Goal: Transaction & Acquisition: Purchase product/service

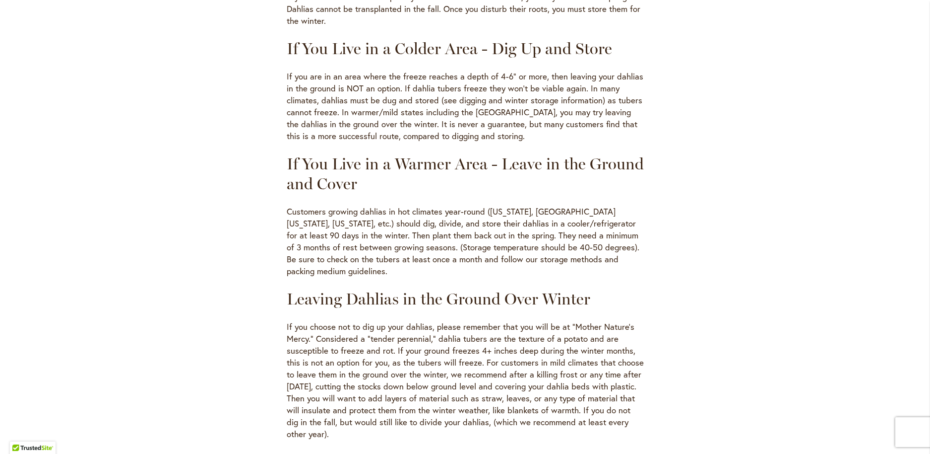
scroll to position [497, 0]
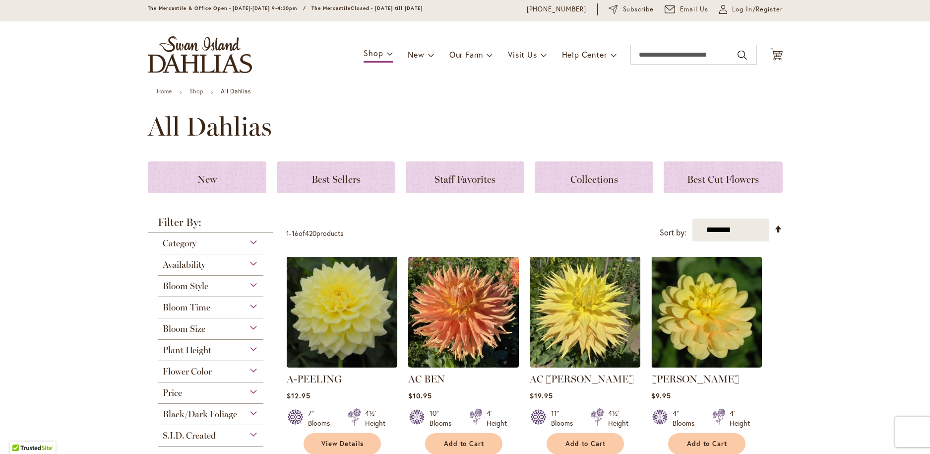
scroll to position [104, 0]
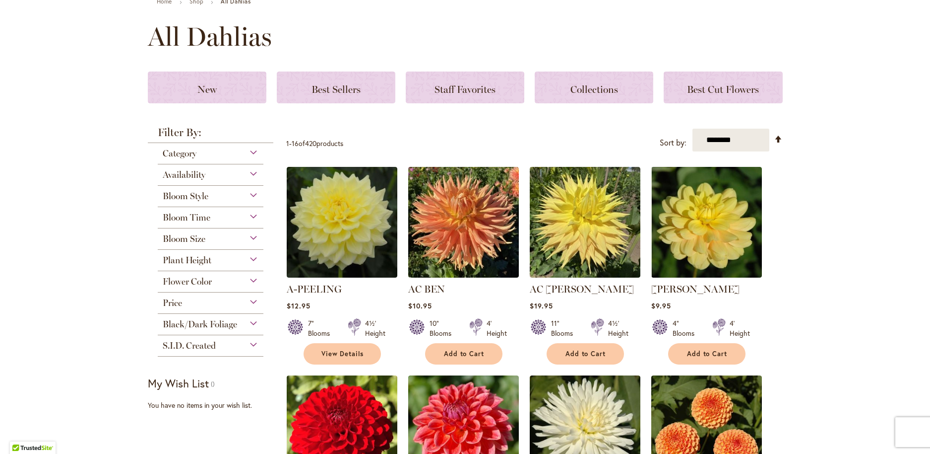
click at [171, 201] on span "Bloom Style" at bounding box center [186, 196] width 46 height 11
click at [256, 201] on div "Bloom Style" at bounding box center [211, 194] width 106 height 16
click at [169, 197] on div "Bloom Style" at bounding box center [211, 194] width 106 height 16
drag, startPoint x: 175, startPoint y: 209, endPoint x: 174, endPoint y: 229, distance: 20.4
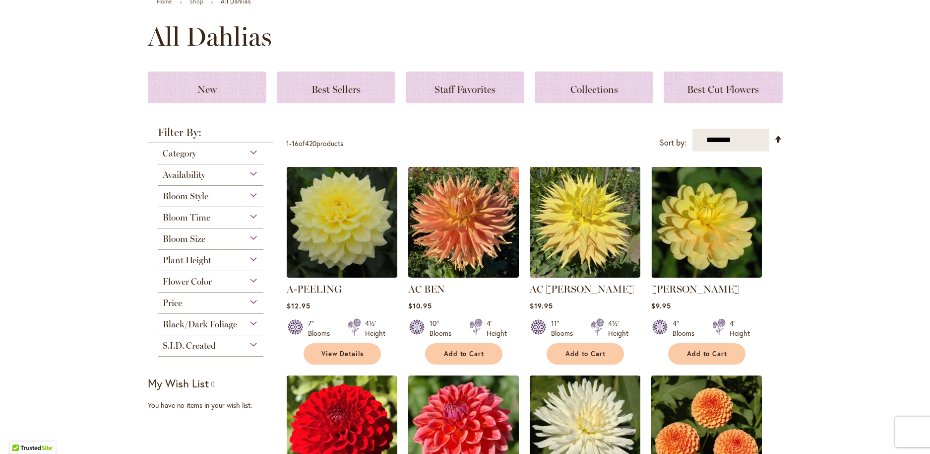
click at [175, 201] on span "Bloom Style" at bounding box center [186, 196] width 46 height 11
click at [174, 223] on span "Bloom Time" at bounding box center [187, 217] width 48 height 11
click at [155, 143] on strong "Filter By:" at bounding box center [211, 135] width 126 height 16
click at [171, 159] on span "Category" at bounding box center [180, 153] width 34 height 11
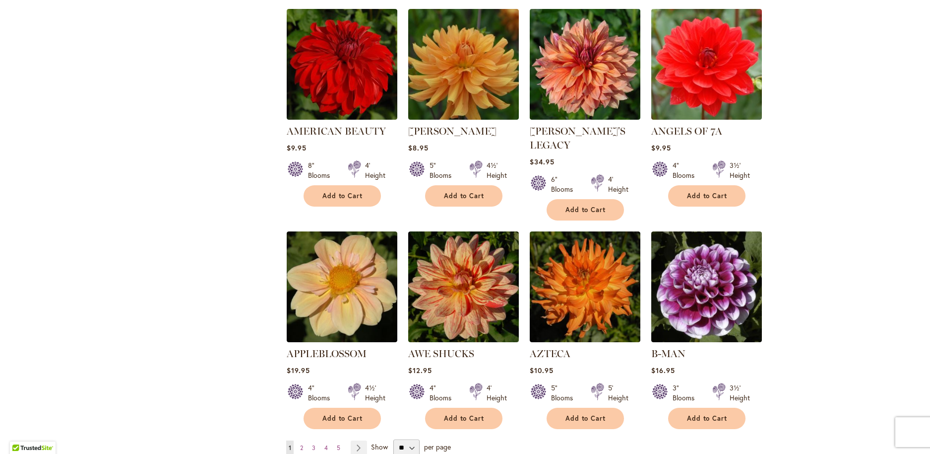
scroll to position [762, 0]
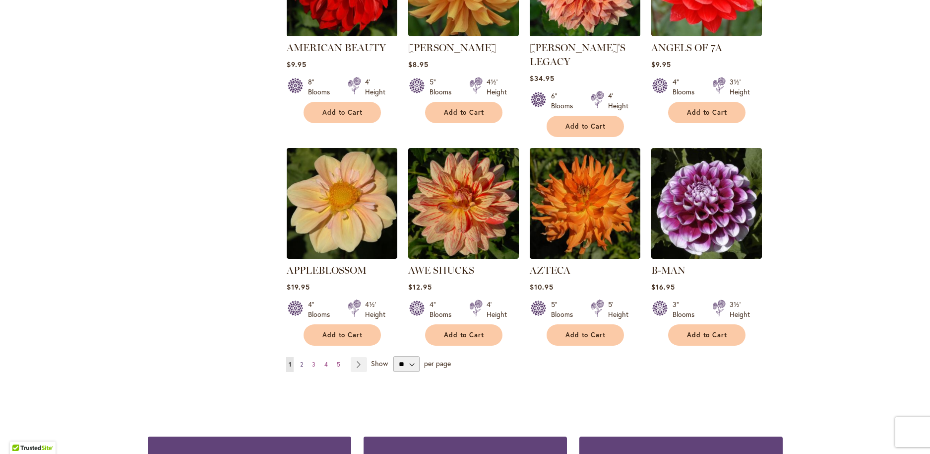
click at [300, 360] on span "2" at bounding box center [301, 363] width 3 height 7
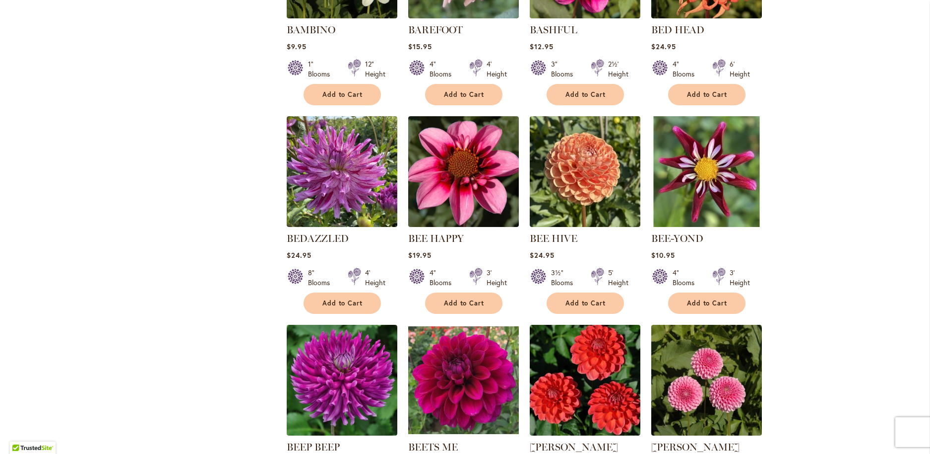
scroll to position [776, 0]
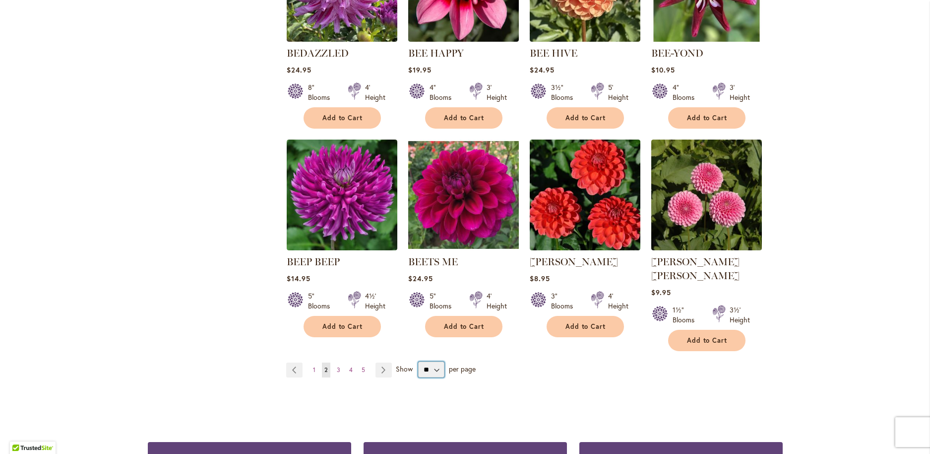
select select "**"
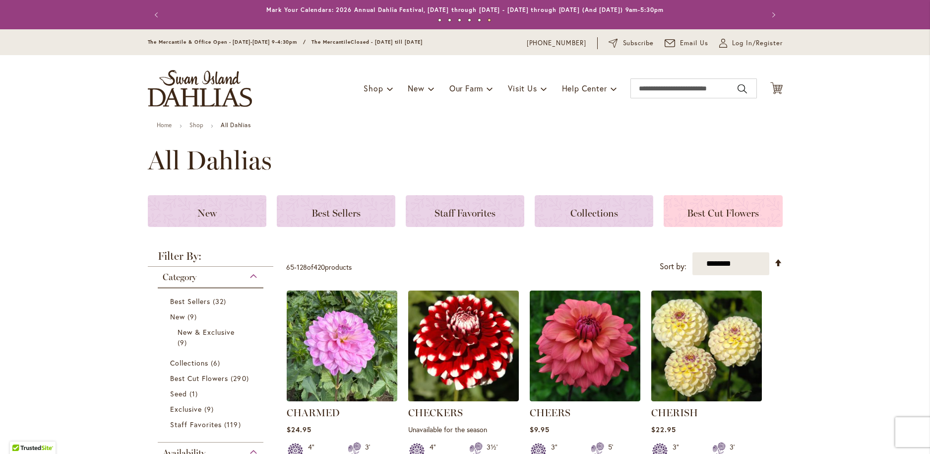
click at [716, 219] on span "Best Cut Flowers" at bounding box center [723, 213] width 72 height 12
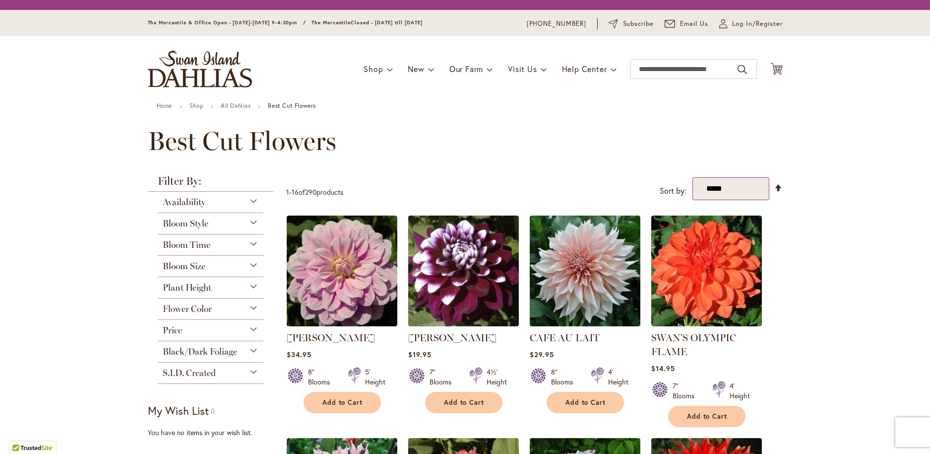
select select "********"
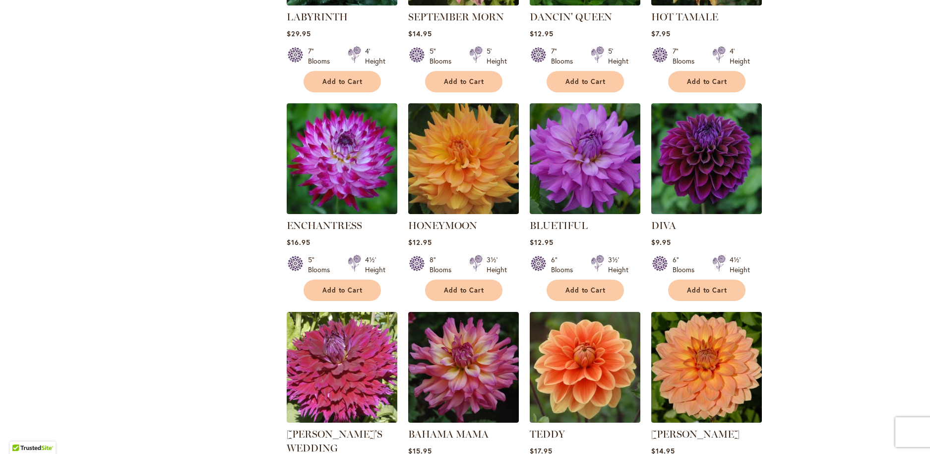
scroll to position [726, 0]
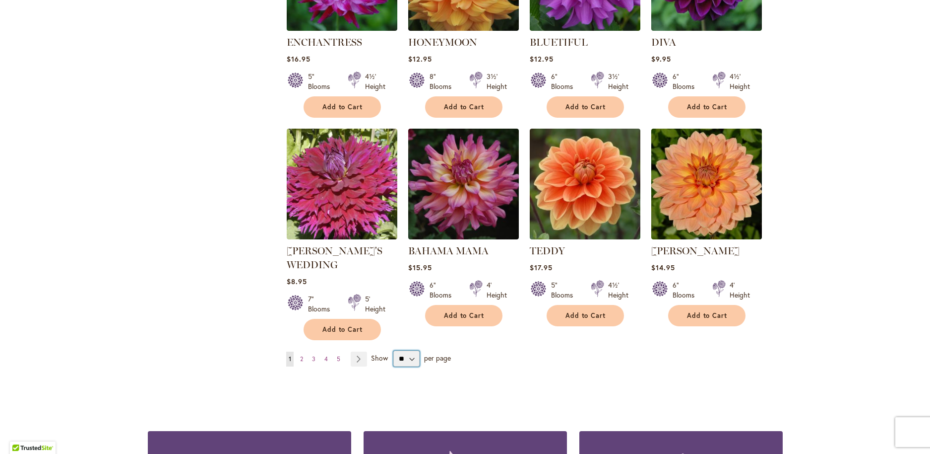
select select "**"
click at [298, 363] on link "Page 2" at bounding box center [302, 358] width 8 height 15
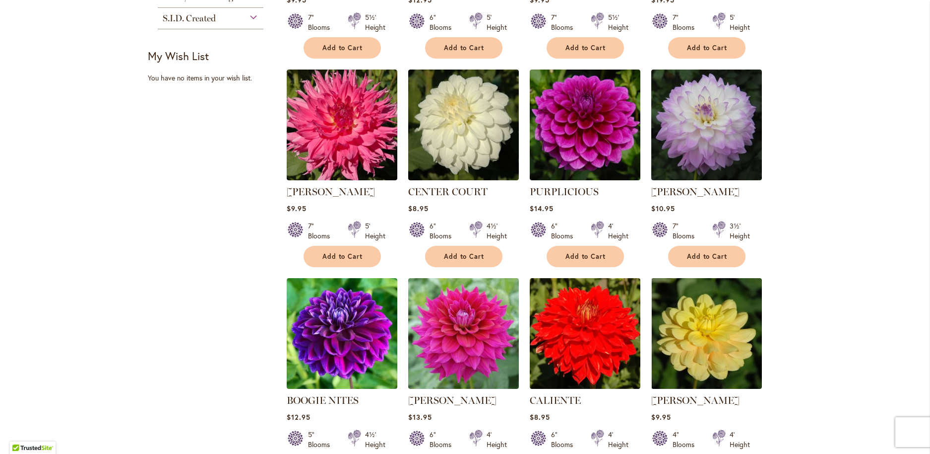
scroll to position [693, 0]
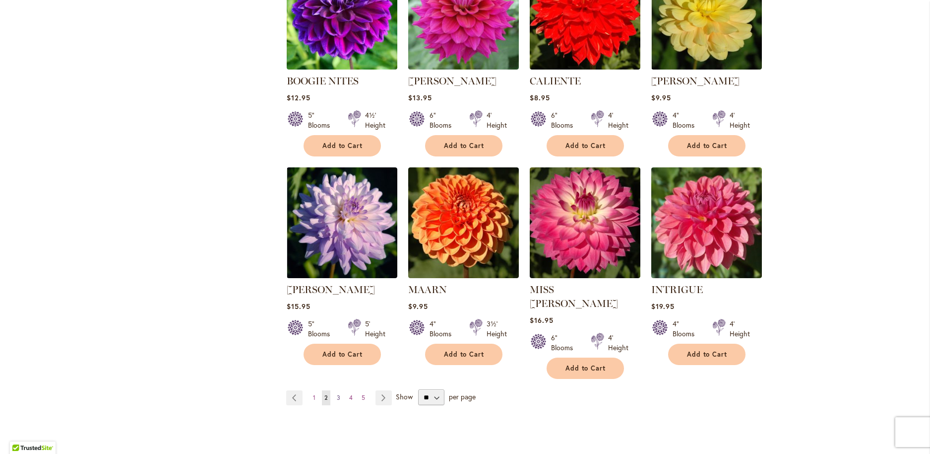
click at [337, 393] on span "3" at bounding box center [338, 396] width 3 height 7
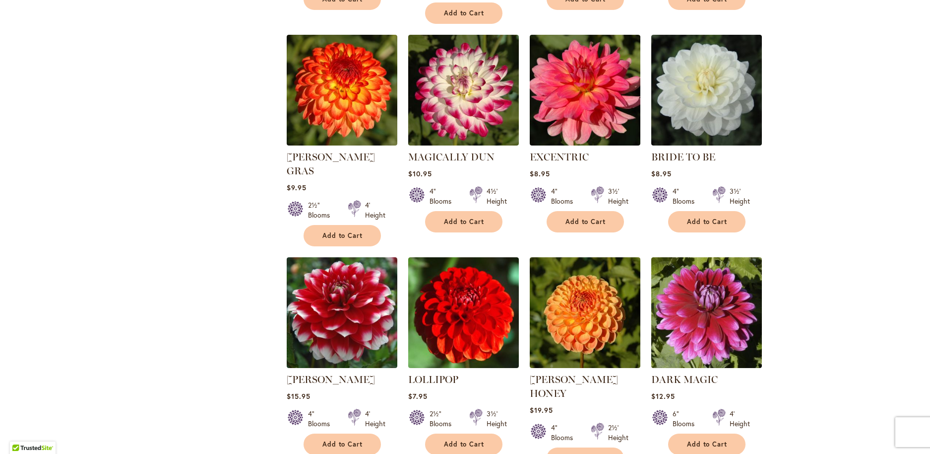
scroll to position [774, 0]
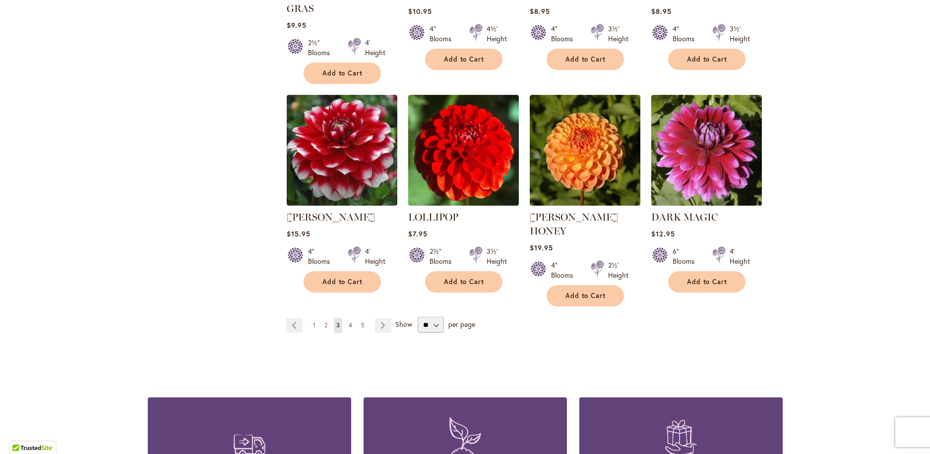
click at [349, 321] on span "4" at bounding box center [350, 324] width 3 height 7
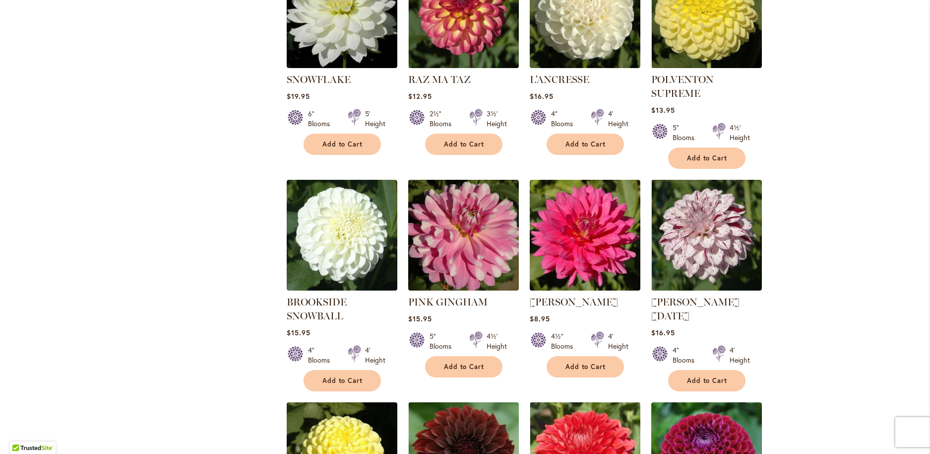
scroll to position [791, 0]
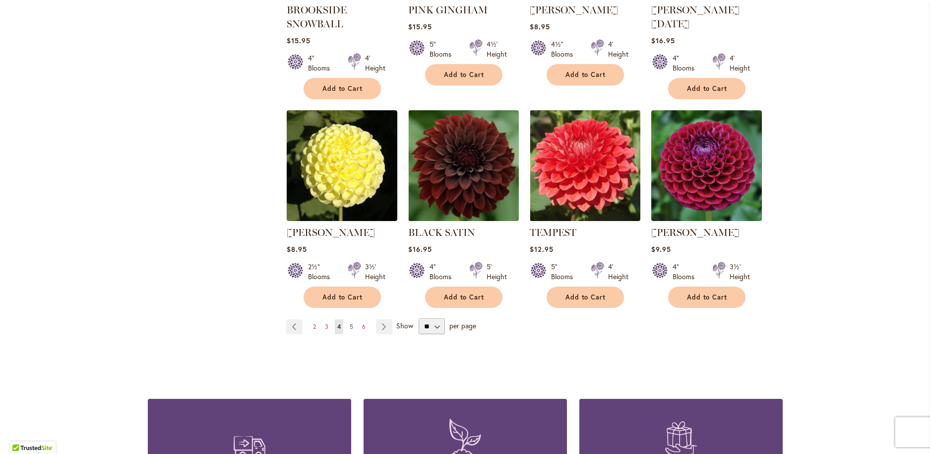
click at [350, 330] on span "5" at bounding box center [351, 326] width 3 height 7
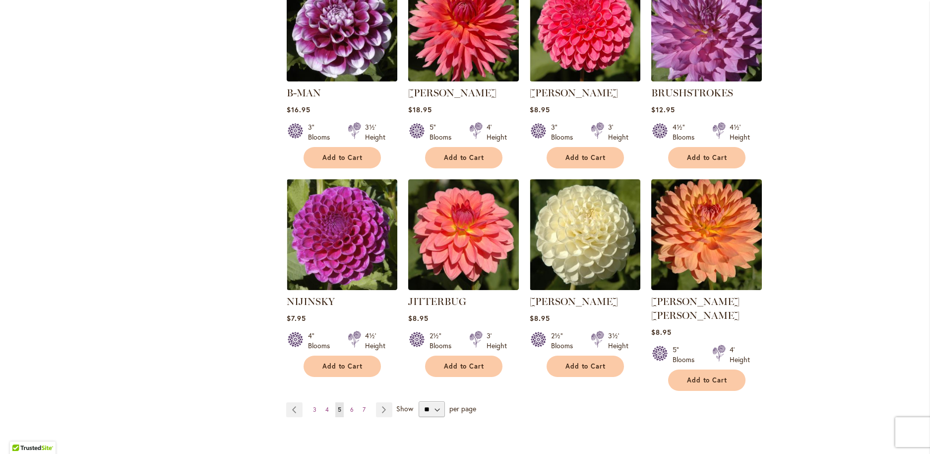
scroll to position [694, 0]
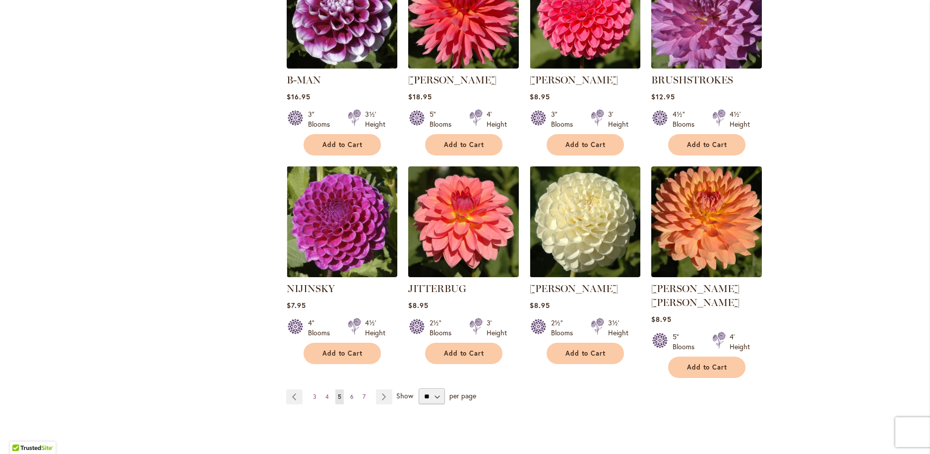
click at [350, 393] on span "6" at bounding box center [351, 396] width 3 height 7
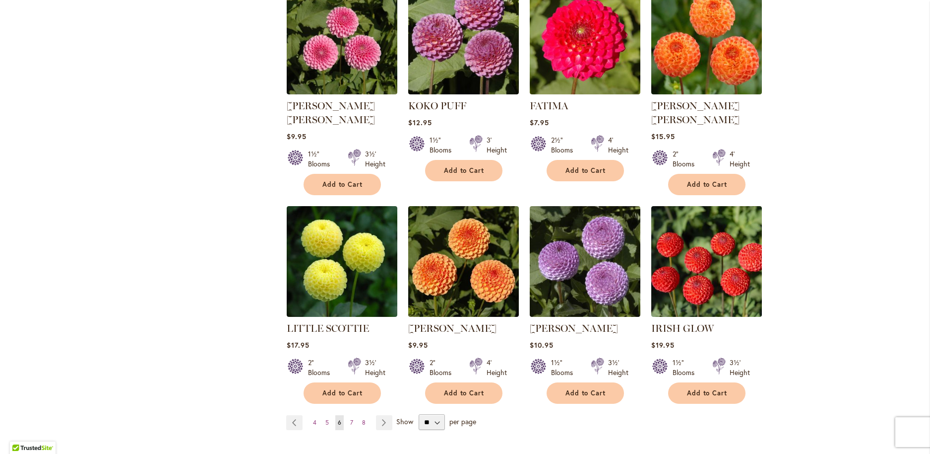
scroll to position [793, 0]
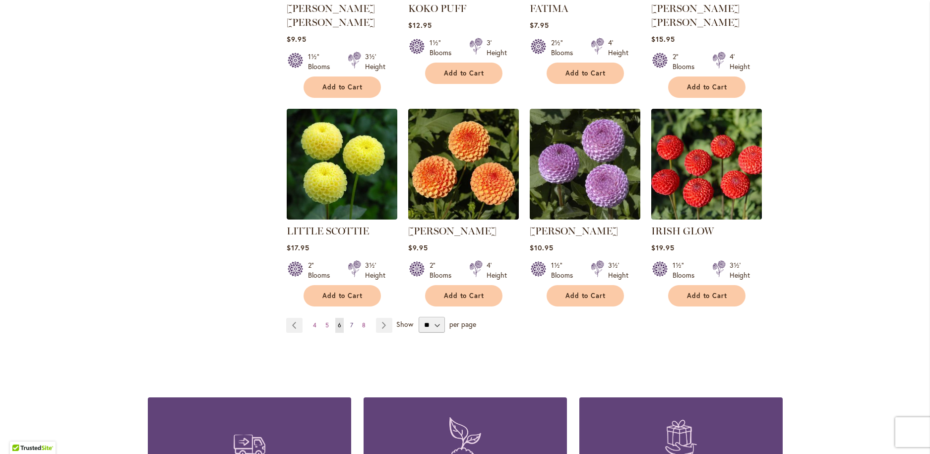
click at [350, 321] on span "7" at bounding box center [351, 324] width 3 height 7
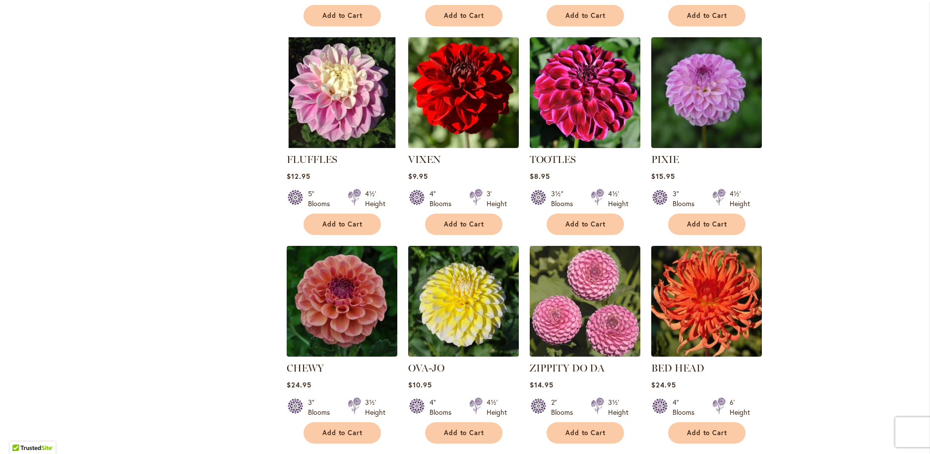
scroll to position [716, 0]
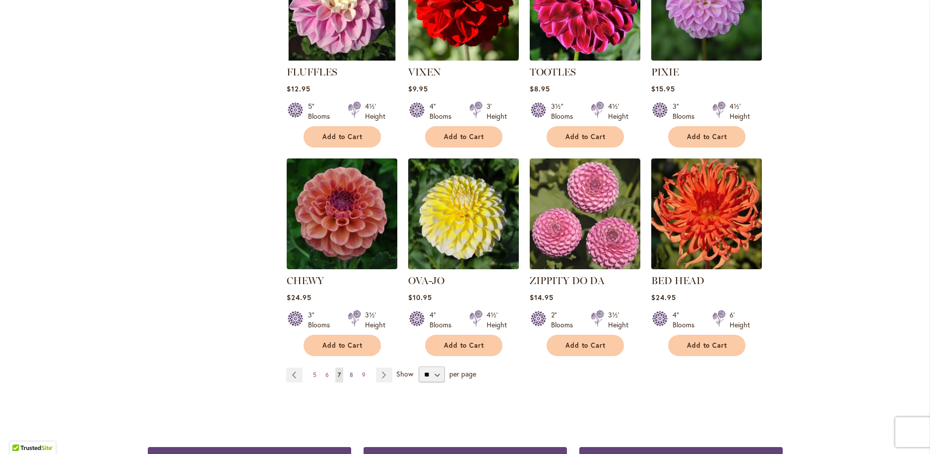
click at [350, 371] on span "8" at bounding box center [351, 374] width 3 height 7
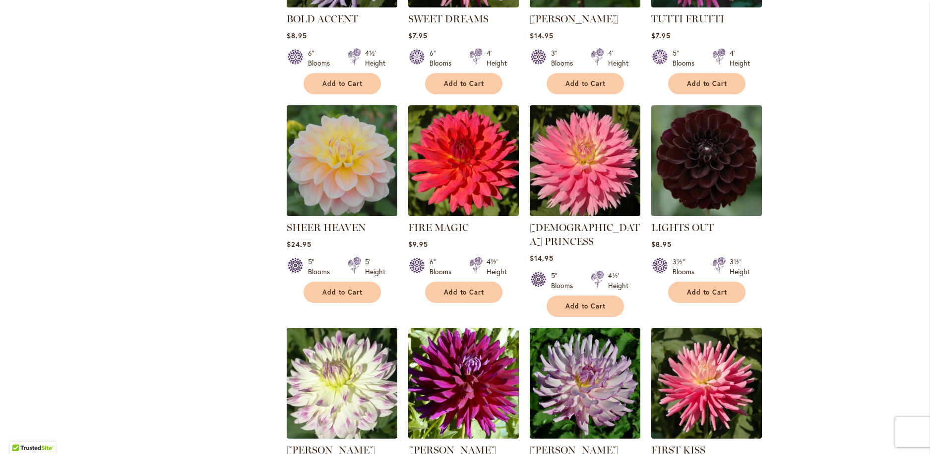
scroll to position [739, 0]
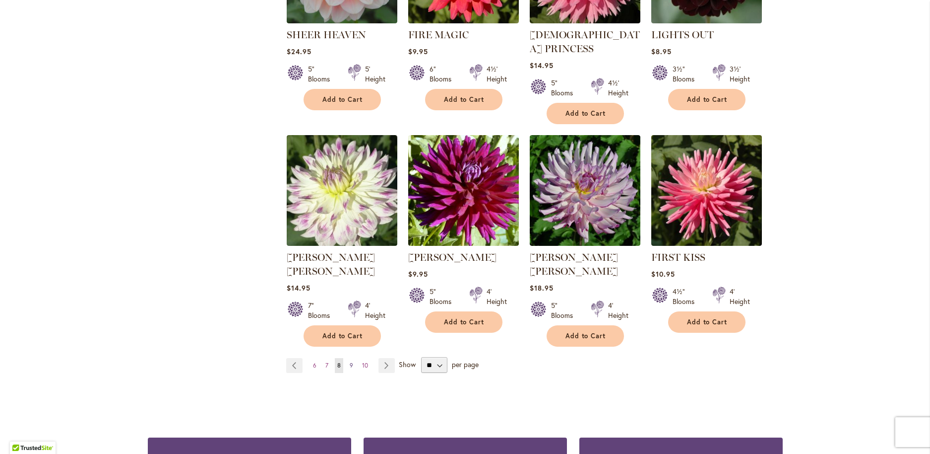
click at [350, 361] on span "9" at bounding box center [351, 364] width 3 height 7
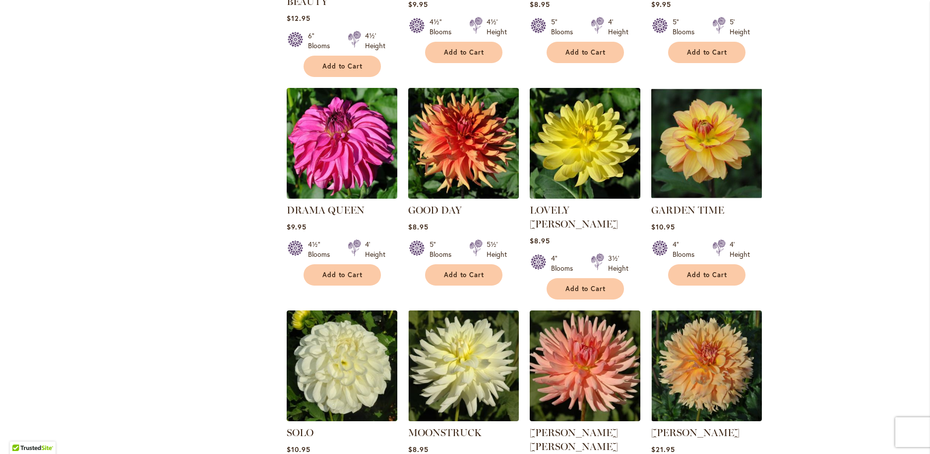
scroll to position [759, 0]
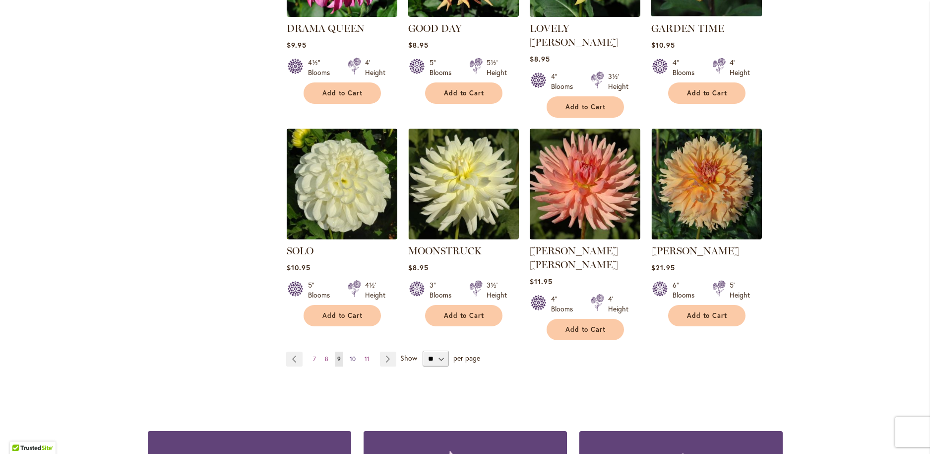
click at [350, 355] on span "10" at bounding box center [353, 358] width 6 height 7
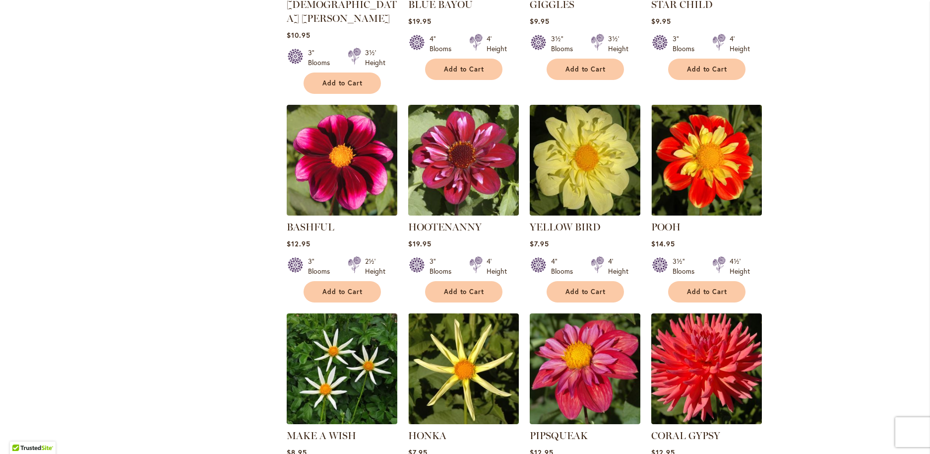
scroll to position [664, 0]
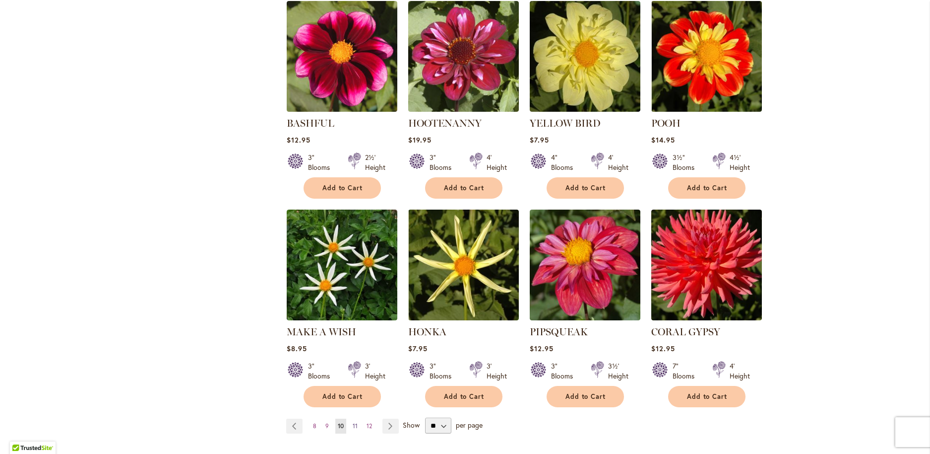
click at [353, 422] on span "11" at bounding box center [355, 425] width 5 height 7
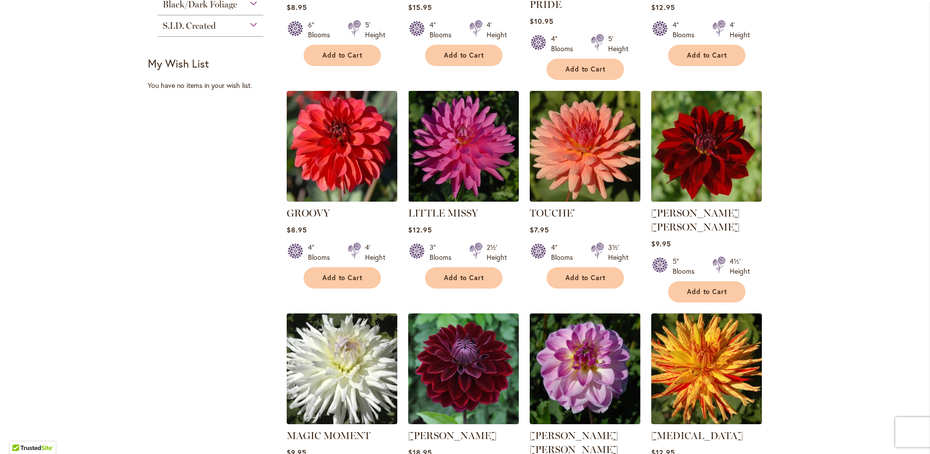
scroll to position [696, 0]
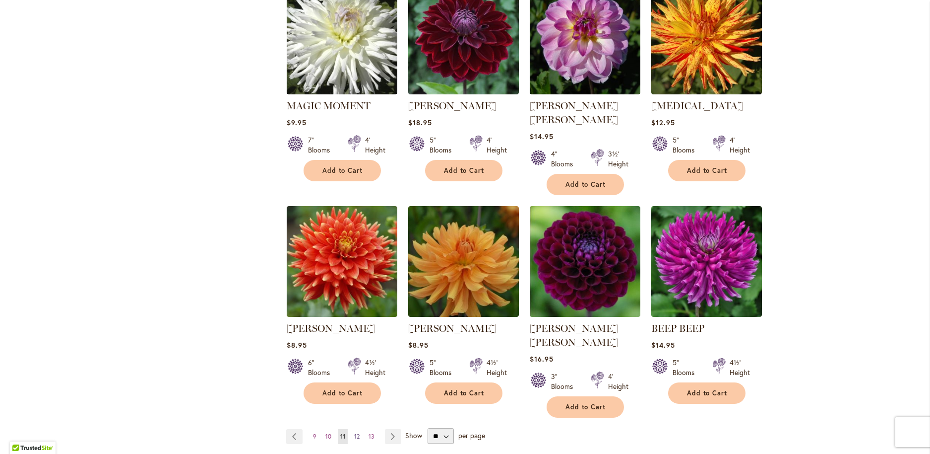
click at [354, 432] on span "12" at bounding box center [356, 435] width 5 height 7
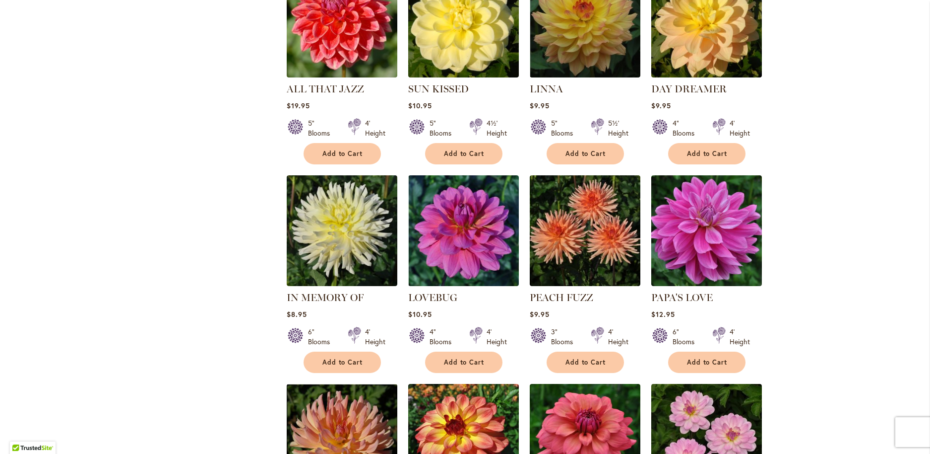
scroll to position [680, 0]
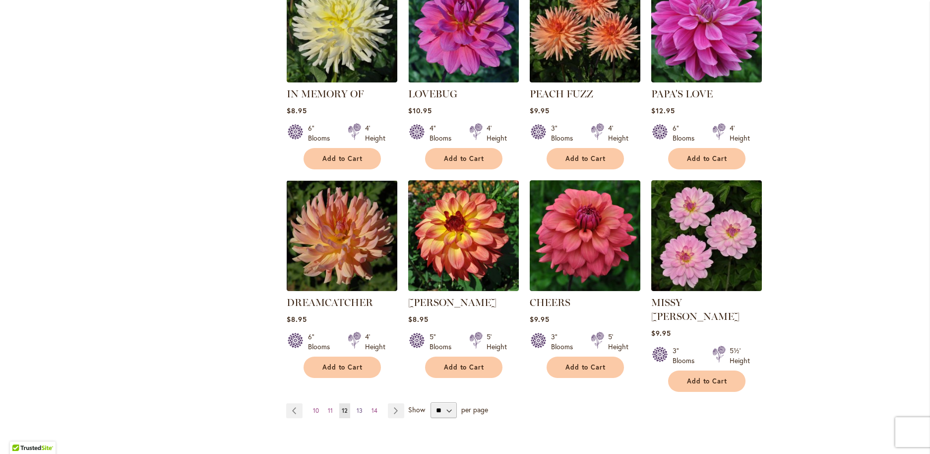
click at [359, 403] on link "Page 13" at bounding box center [359, 410] width 11 height 15
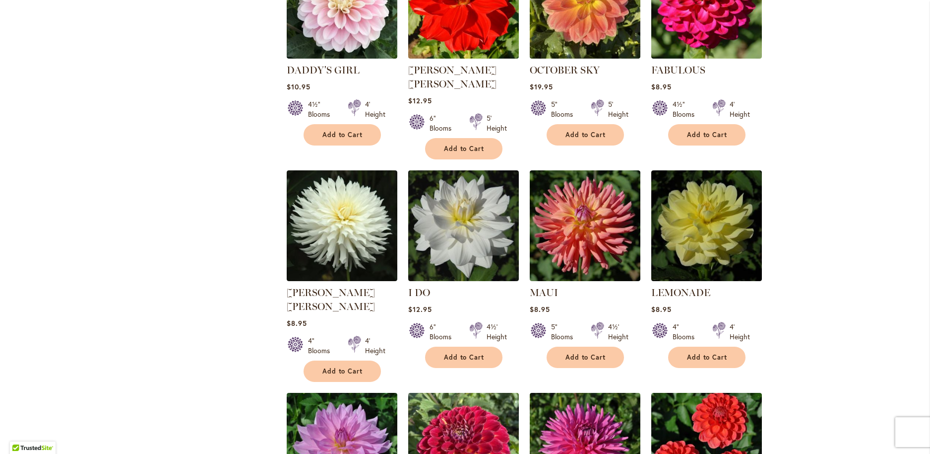
scroll to position [835, 0]
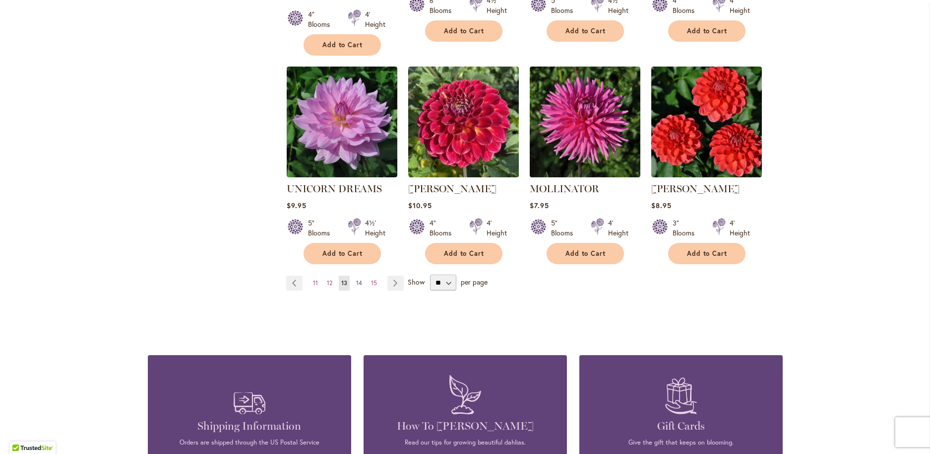
click at [358, 279] on span "14" at bounding box center [359, 282] width 6 height 7
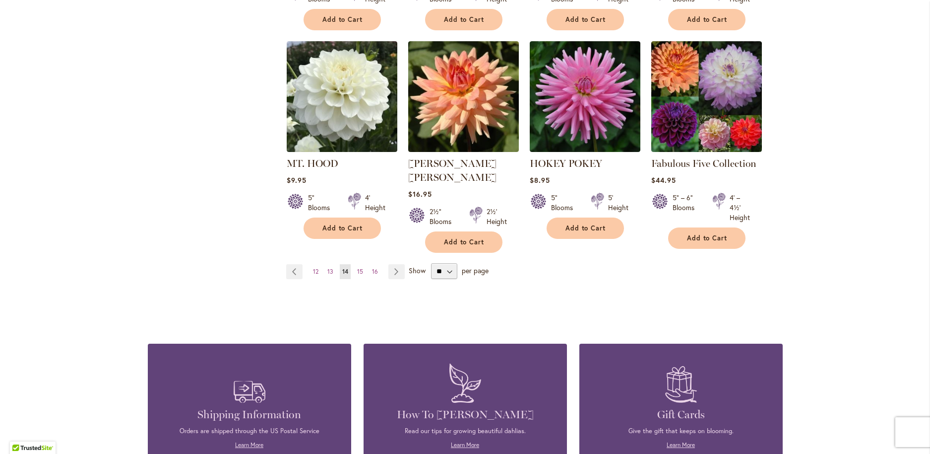
scroll to position [906, 0]
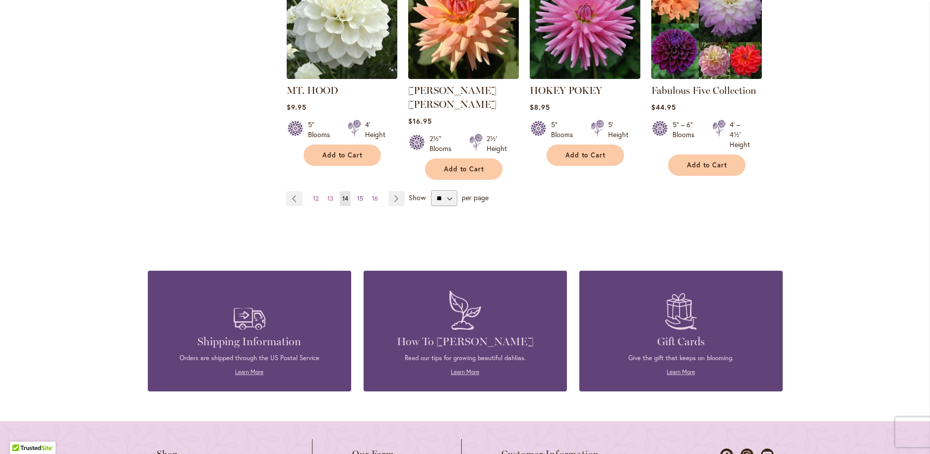
click at [357, 195] on span "15" at bounding box center [360, 198] width 6 height 7
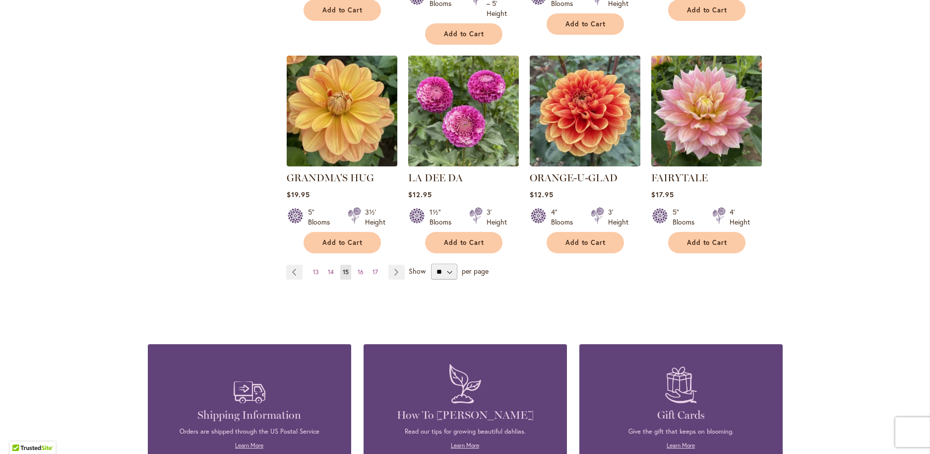
scroll to position [847, 0]
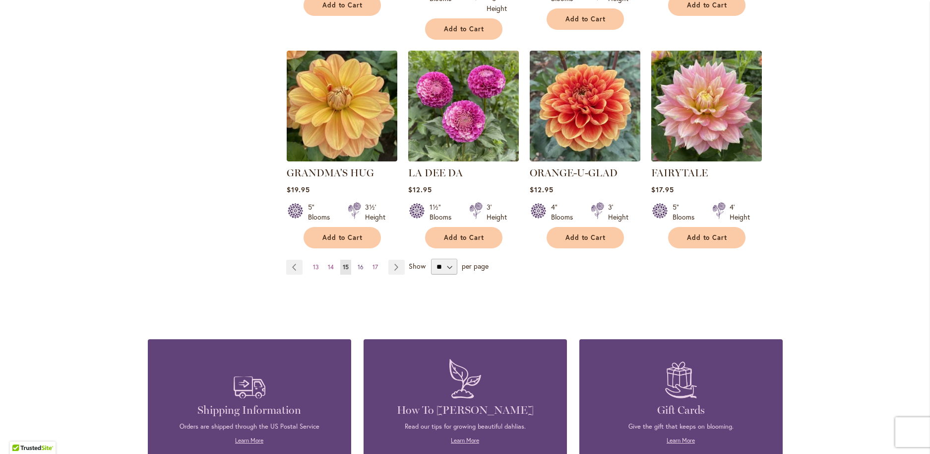
click at [358, 270] on span "16" at bounding box center [361, 266] width 6 height 7
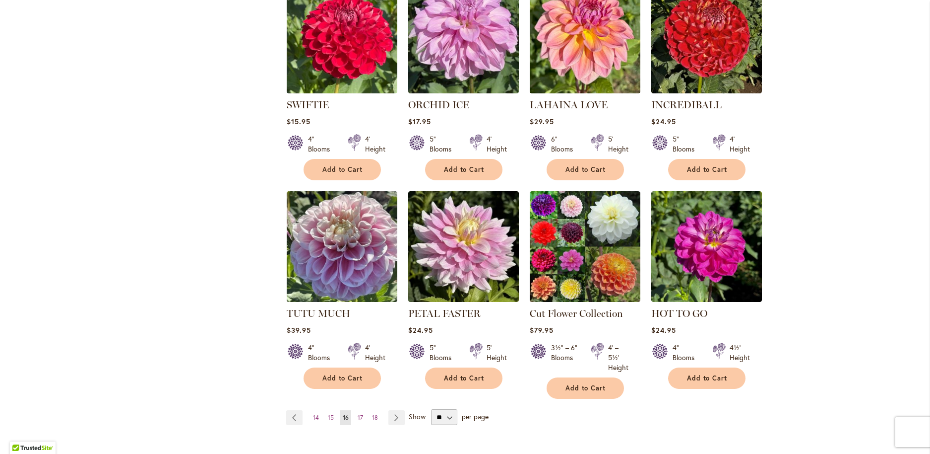
scroll to position [902, 0]
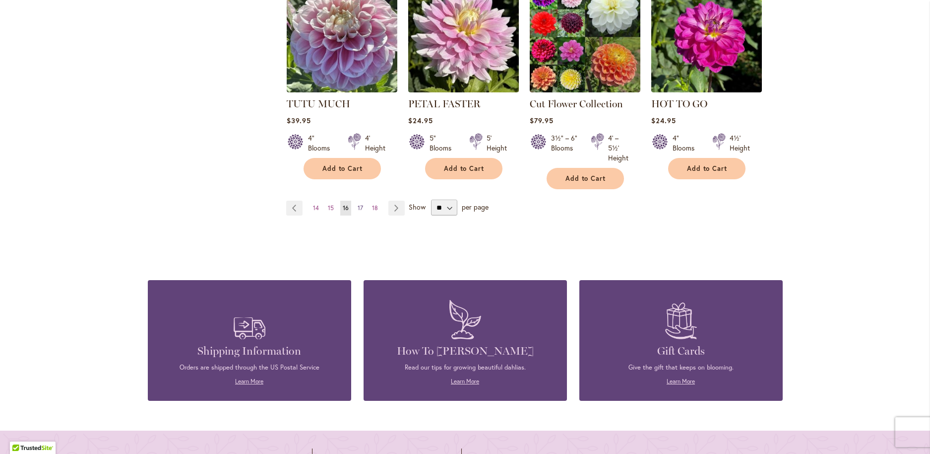
click at [358, 211] on span "17" at bounding box center [360, 207] width 5 height 7
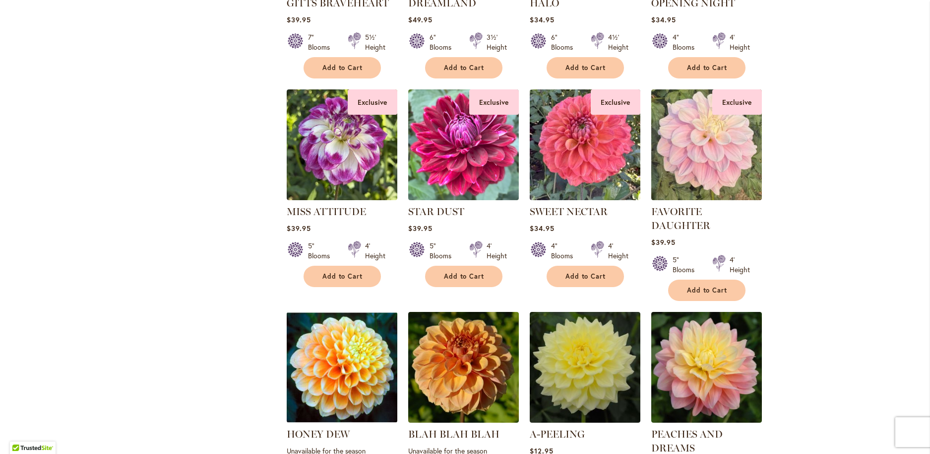
scroll to position [767, 0]
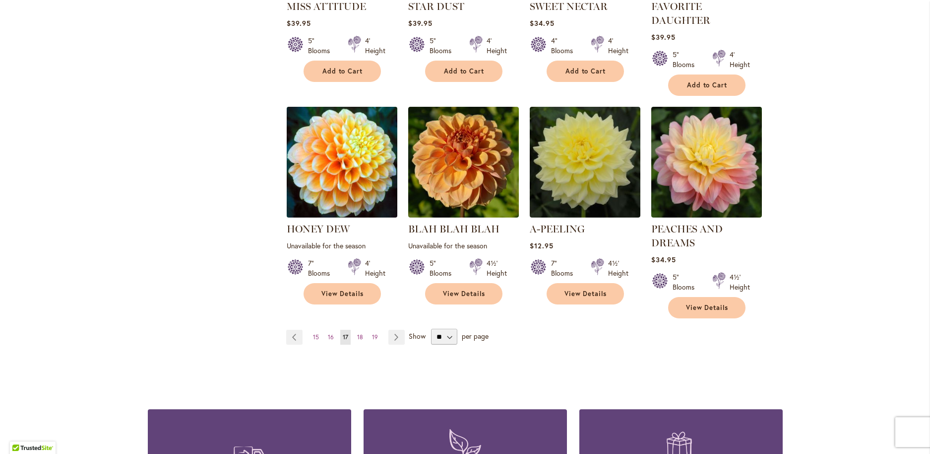
click at [352, 184] on img at bounding box center [342, 162] width 116 height 116
